Goal: Browse casually

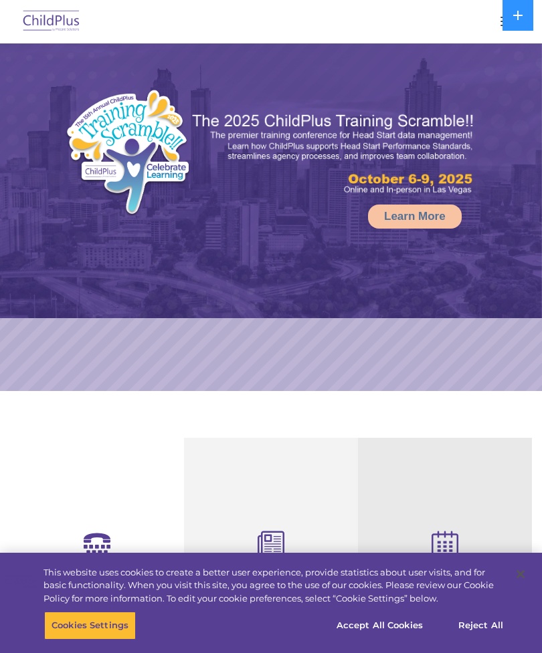
scroll to position [69, 0]
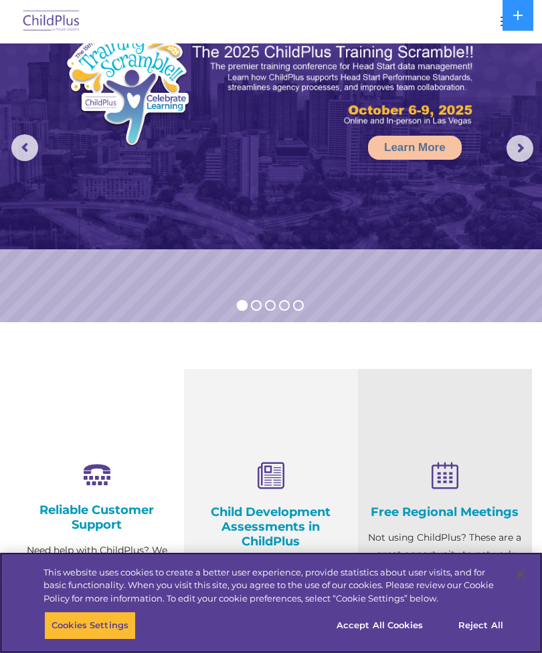
select select "MEDIUM"
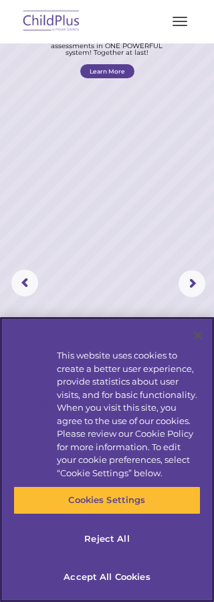
scroll to position [103, 0]
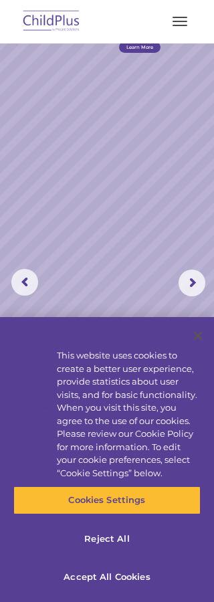
click at [196, 204] on rs-slide "Simplify the day-to-day challenges of Head Start operations with outstanding so…" at bounding box center [107, 282] width 214 height 685
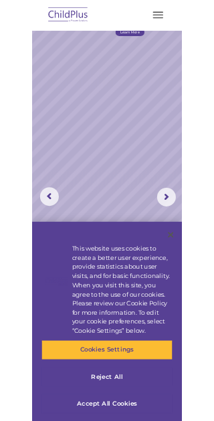
scroll to position [169, 0]
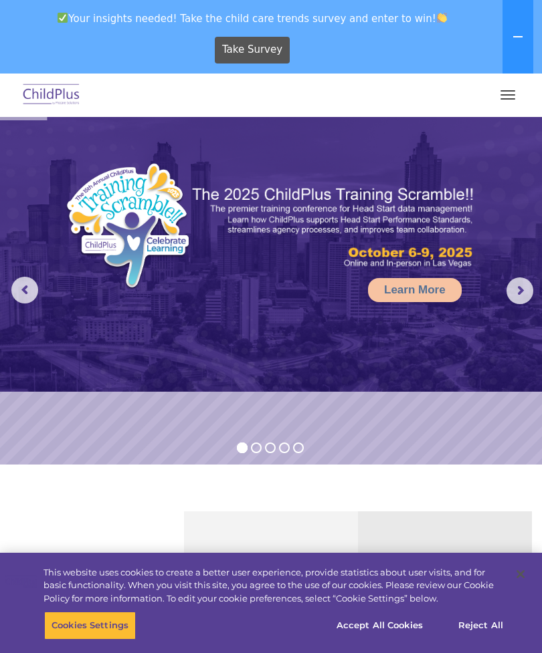
select select "MEDIUM"
click at [407, 35] on div "Take Survey" at bounding box center [252, 49] width 494 height 37
click at [437, 20] on img at bounding box center [442, 18] width 10 height 10
click at [437, 14] on img at bounding box center [442, 18] width 10 height 10
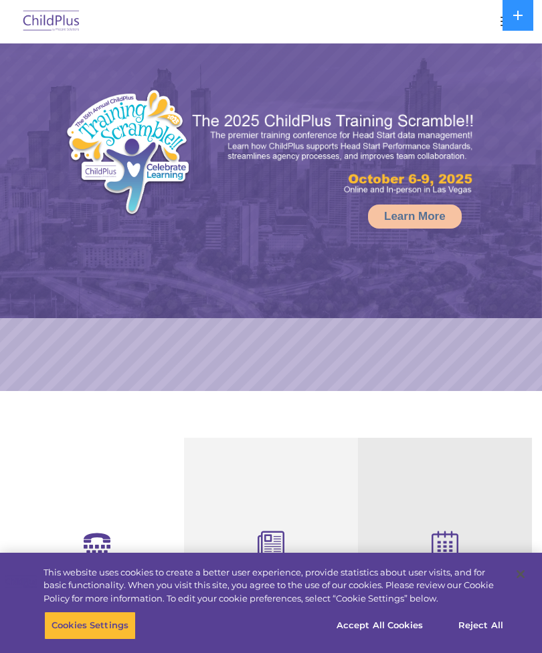
select select "MEDIUM"
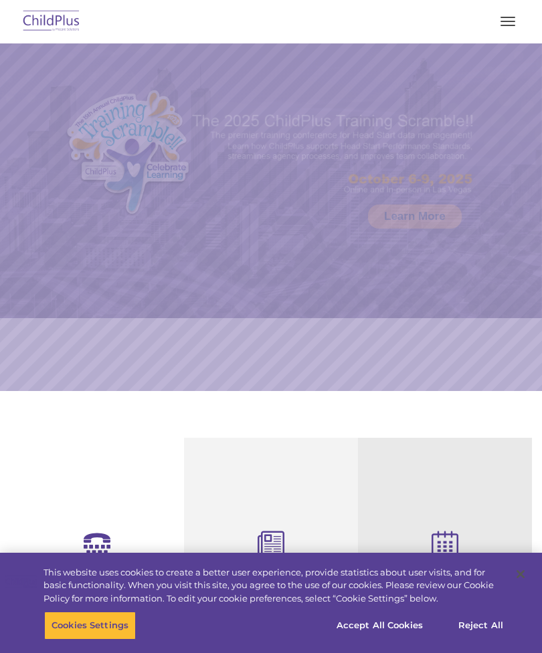
scroll to position [138, 0]
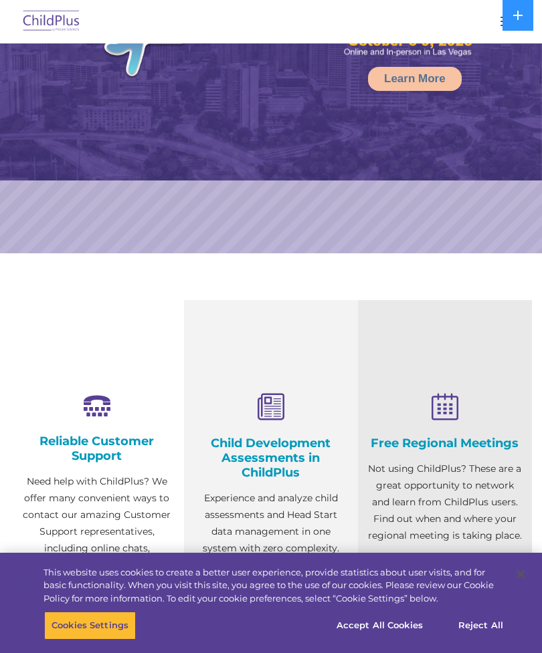
select select "MEDIUM"
